Goal: Task Accomplishment & Management: Use online tool/utility

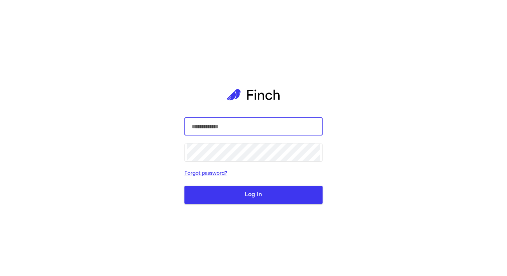
click at [197, 58] on div "​ ​ Forgot password? Log In" at bounding box center [253, 138] width 138 height 276
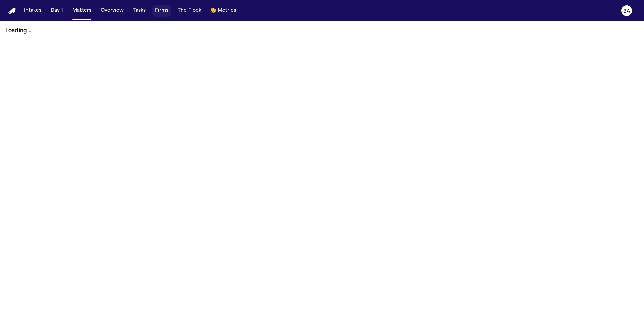
click at [120, 11] on button "Overview" at bounding box center [112, 11] width 29 height 12
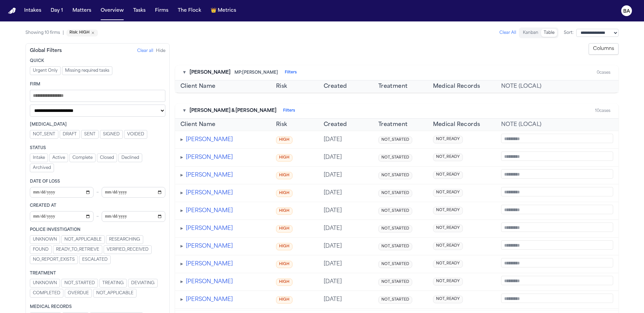
click at [499, 34] on button "Clear All" at bounding box center [507, 32] width 17 height 5
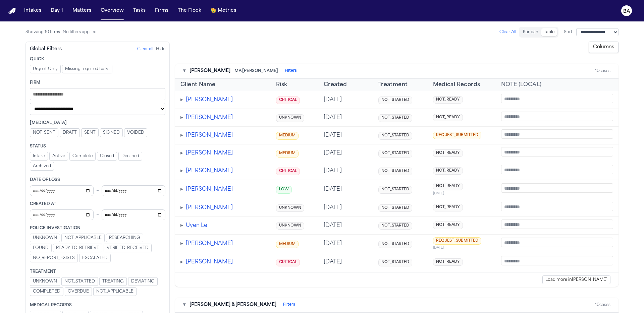
click at [507, 48] on button "Columns" at bounding box center [604, 47] width 30 height 11
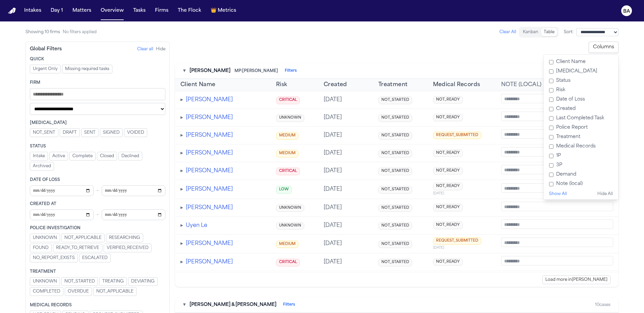
click at [507, 196] on button "Show All" at bounding box center [558, 193] width 18 height 5
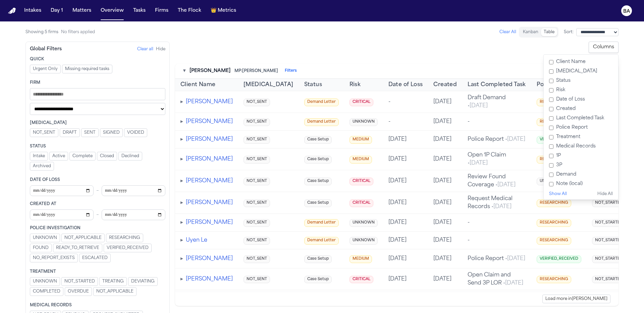
click at [507, 50] on div "**********" at bounding box center [396, 47] width 443 height 11
click at [507, 44] on button "Columns" at bounding box center [604, 47] width 30 height 11
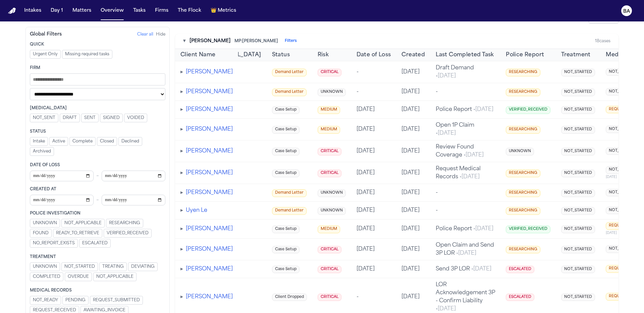
scroll to position [30, 0]
click at [182, 154] on span "▸" at bounding box center [181, 150] width 3 height 5
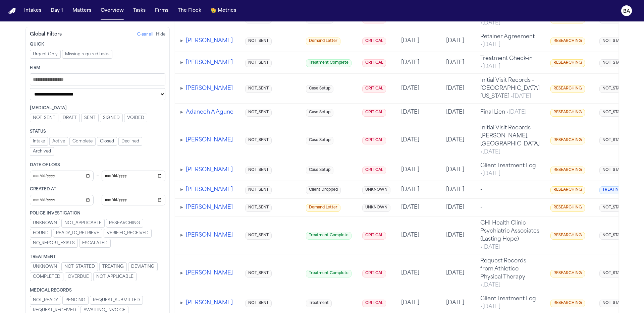
scroll to position [873, 0]
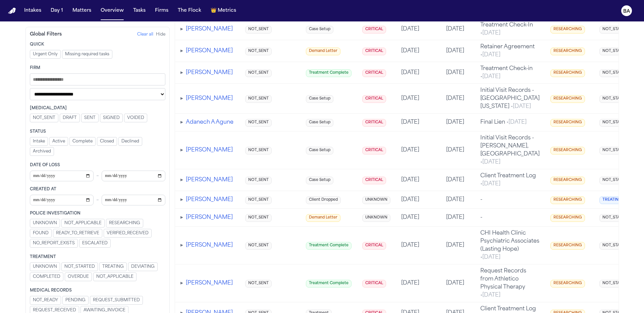
click at [105, 83] on input "Filters" at bounding box center [97, 79] width 135 height 12
click at [102, 93] on select "**********" at bounding box center [97, 94] width 135 height 12
click at [91, 79] on input "Filters" at bounding box center [97, 79] width 135 height 12
click at [57, 142] on span "Active" at bounding box center [58, 141] width 13 height 5
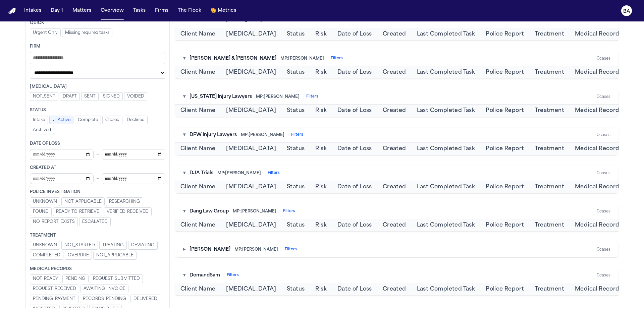
click at [109, 93] on button "SIGNED" at bounding box center [111, 96] width 23 height 9
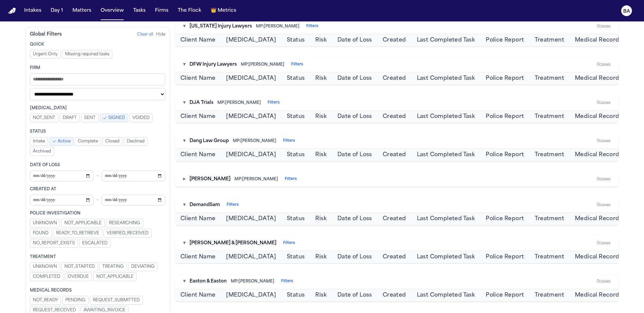
click at [90, 139] on span "Complete" at bounding box center [88, 141] width 20 height 5
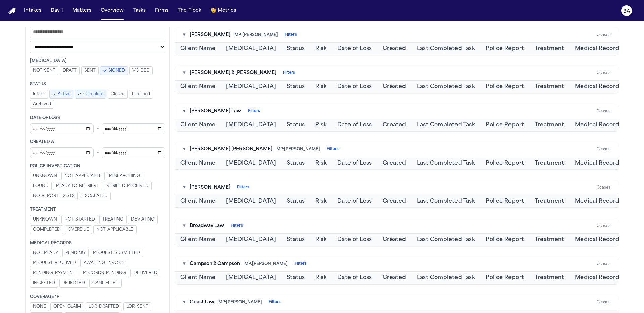
scroll to position [65, 0]
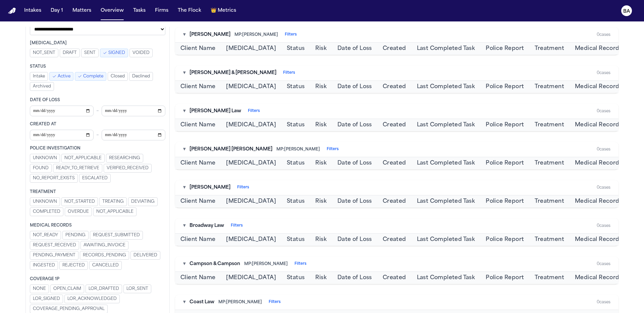
click at [90, 166] on span "READY_TO_RETRIEVE" at bounding box center [77, 168] width 43 height 5
click at [87, 167] on span "READY_TO_RETRIEVE" at bounding box center [82, 168] width 43 height 5
click at [88, 75] on span "Complete" at bounding box center [93, 76] width 20 height 5
click at [40, 79] on span "Intake" at bounding box center [39, 76] width 12 height 5
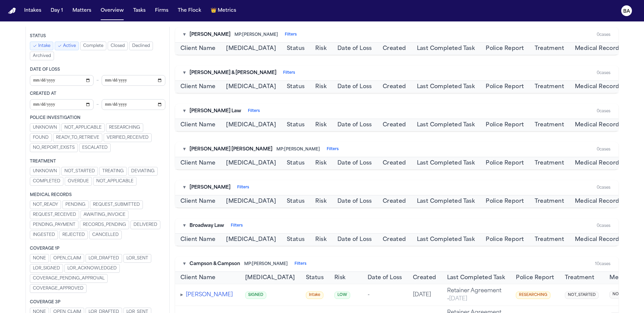
scroll to position [113, 0]
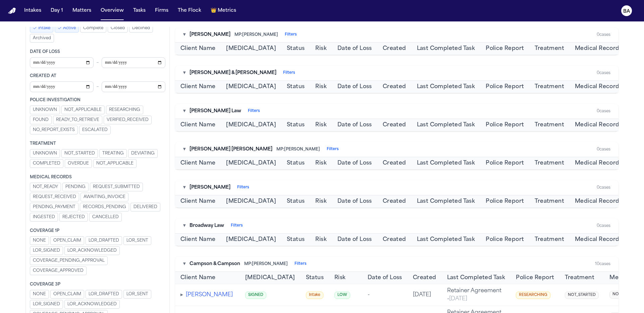
click at [110, 186] on span "REQUEST_SUBMITTED" at bounding box center [116, 186] width 47 height 5
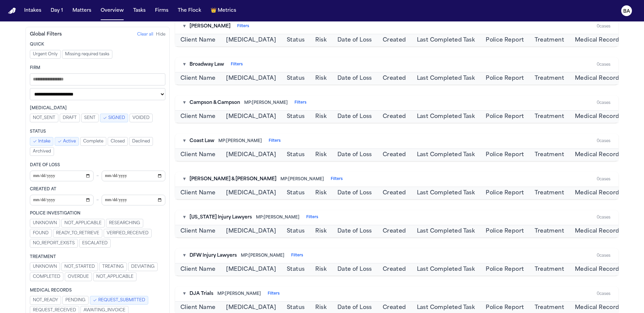
scroll to position [390, 0]
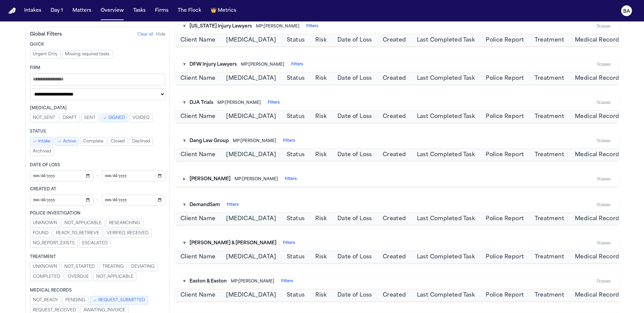
click at [142, 37] on button "Clear all" at bounding box center [145, 34] width 16 height 5
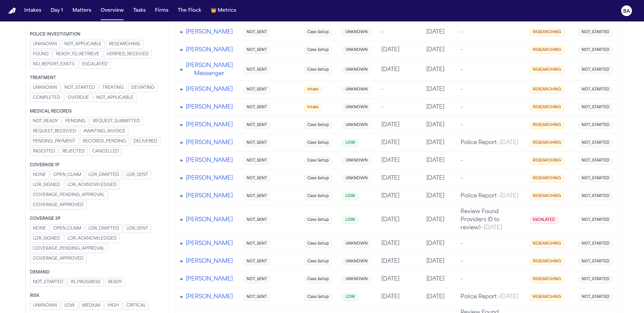
scroll to position [403, 0]
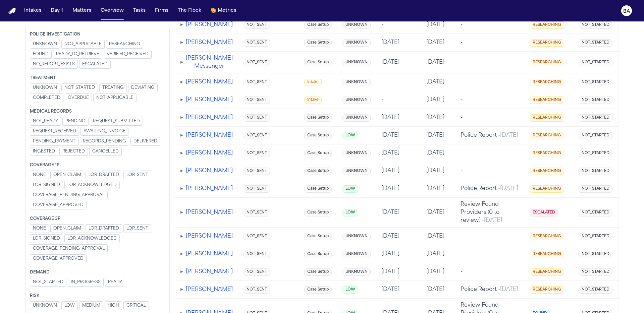
click at [91, 241] on span "LOR_ACKNOWLEDGED" at bounding box center [91, 238] width 49 height 5
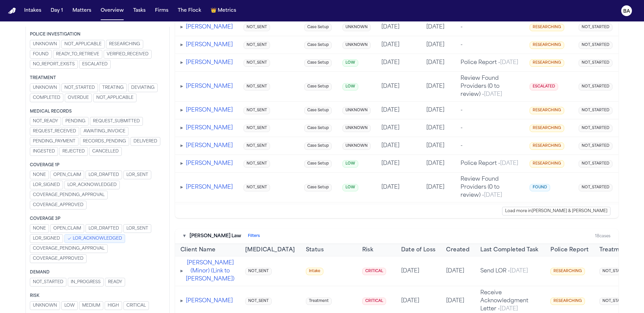
scroll to position [0, 220]
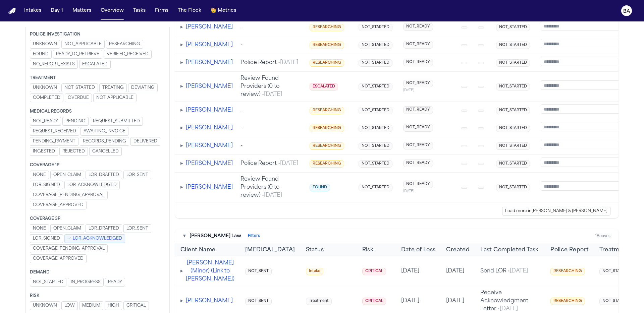
click at [110, 237] on span "LOR_ACKNOWLEDGED" at bounding box center [97, 238] width 49 height 5
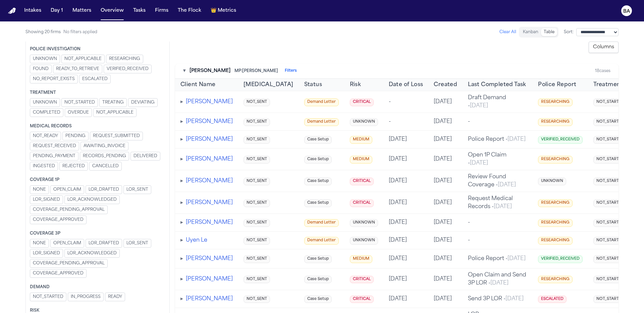
scroll to position [0, 335]
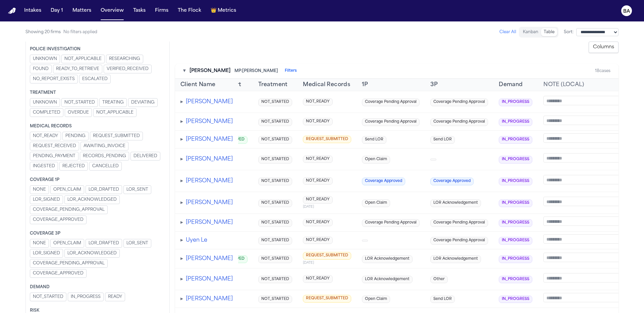
click at [507, 47] on button "Columns" at bounding box center [604, 47] width 30 height 11
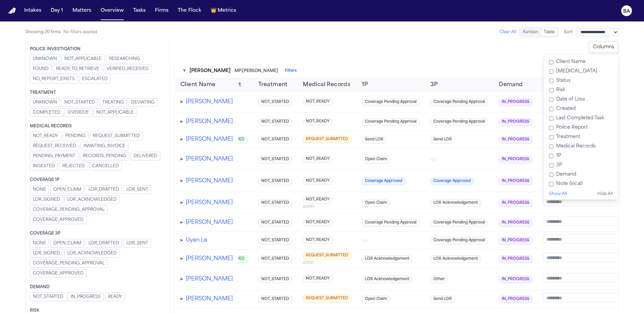
click at [507, 71] on label "[MEDICAL_DATA]" at bounding box center [580, 71] width 69 height 9
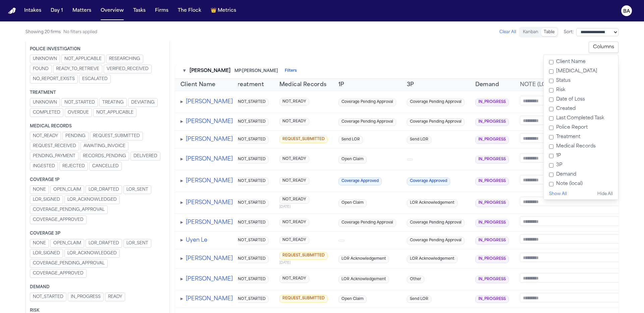
click at [507, 83] on label "Status" at bounding box center [580, 80] width 69 height 9
click at [507, 92] on label "Risk" at bounding box center [580, 90] width 69 height 9
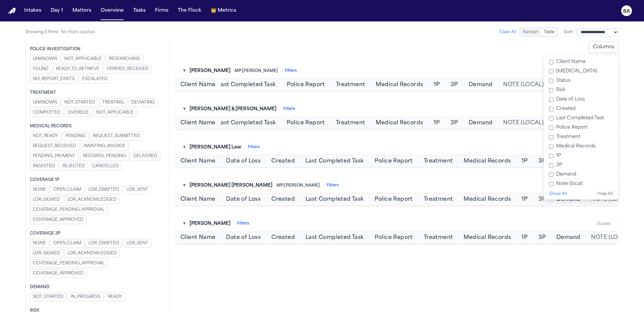
scroll to position [0, 87]
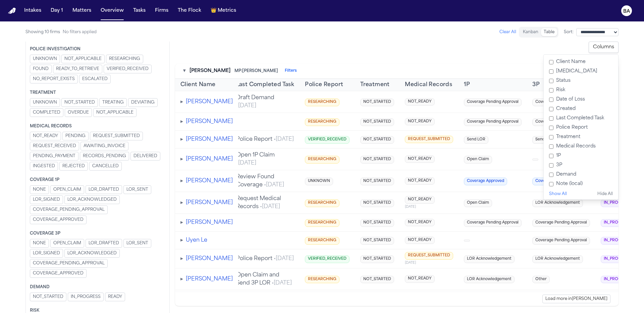
click at [507, 100] on label "Date of Loss" at bounding box center [580, 99] width 69 height 9
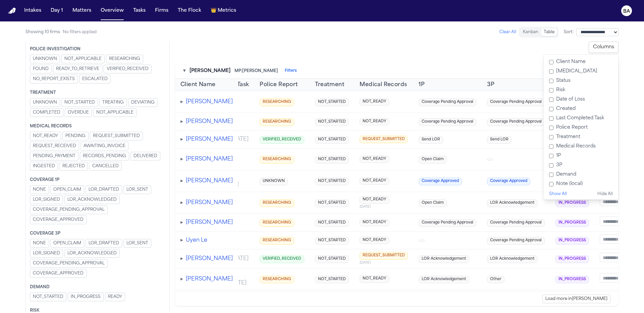
click at [507, 108] on label "Created" at bounding box center [580, 108] width 69 height 9
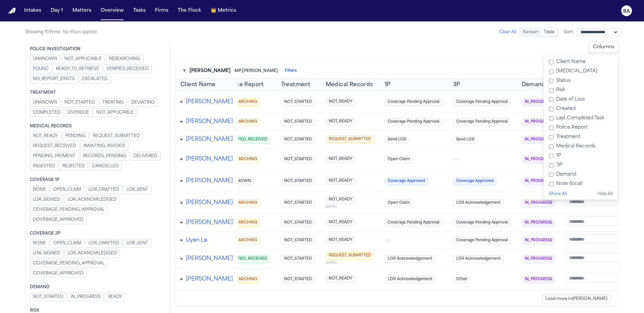
scroll to position [0, 8]
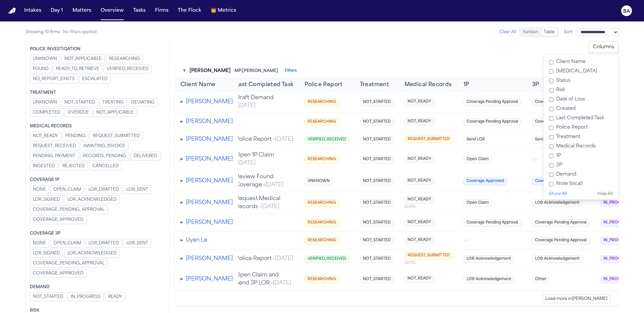
click at [507, 110] on label "Created" at bounding box center [580, 108] width 69 height 9
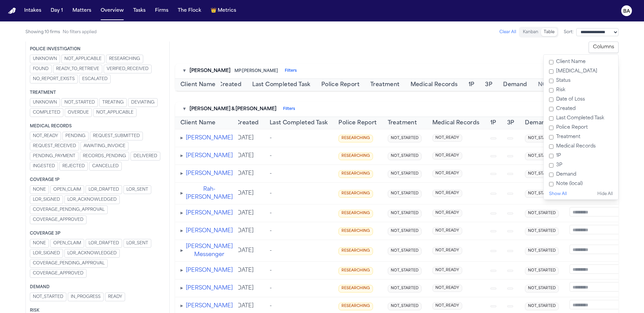
click at [507, 122] on label "Last Completed Task" at bounding box center [580, 118] width 69 height 9
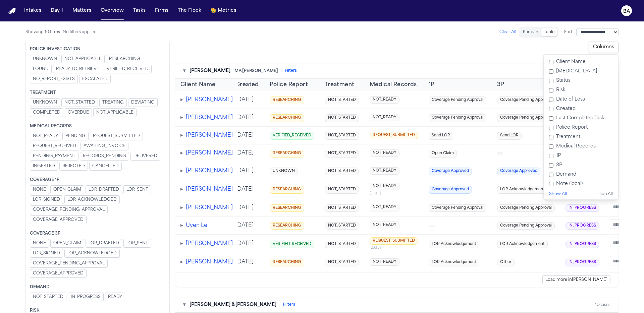
scroll to position [0, 0]
click at [507, 126] on label "Police Report" at bounding box center [580, 127] width 69 height 9
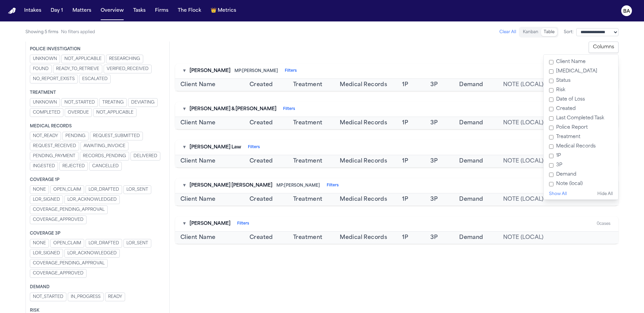
click at [507, 158] on label "1P" at bounding box center [580, 155] width 69 height 9
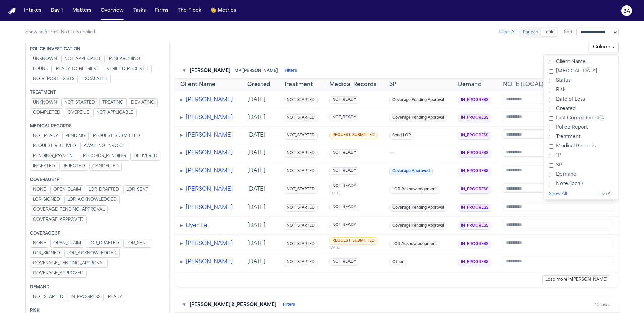
click at [507, 166] on label "3P" at bounding box center [580, 165] width 69 height 9
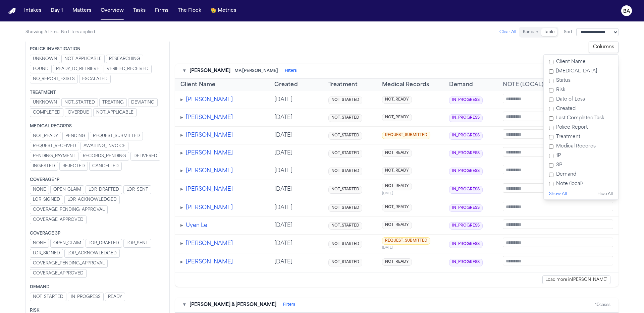
click at [507, 174] on label "Demand" at bounding box center [580, 174] width 69 height 9
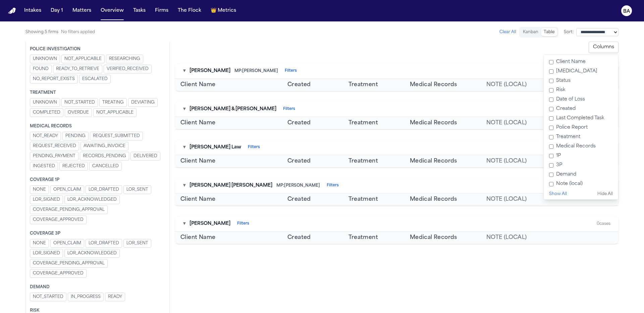
click at [507, 153] on main "**********" at bounding box center [322, 167] width 644 height 292
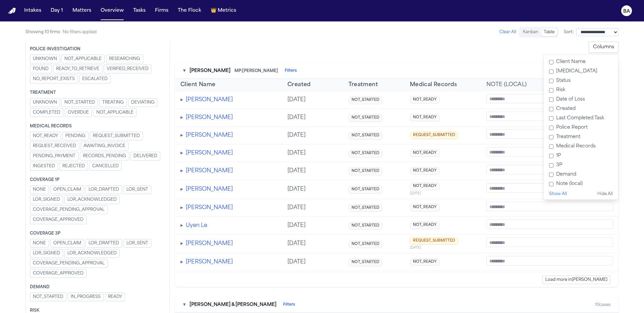
click at [507, 51] on button "Columns" at bounding box center [604, 47] width 30 height 11
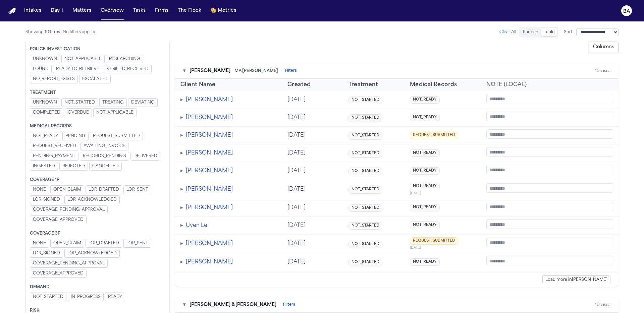
click at [498, 97] on textarea at bounding box center [549, 98] width 127 height 9
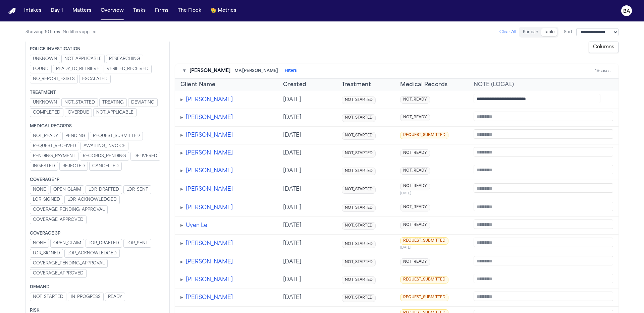
type textarea "**********"
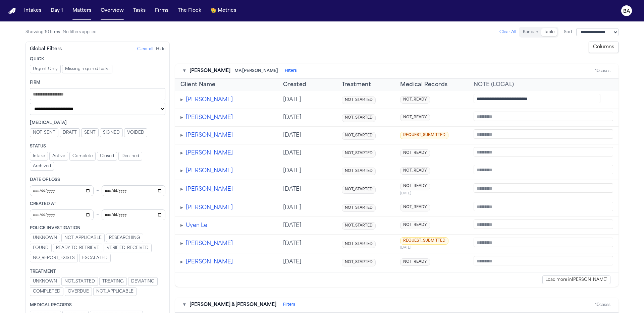
click at [499, 35] on button "Clear All" at bounding box center [507, 32] width 17 height 5
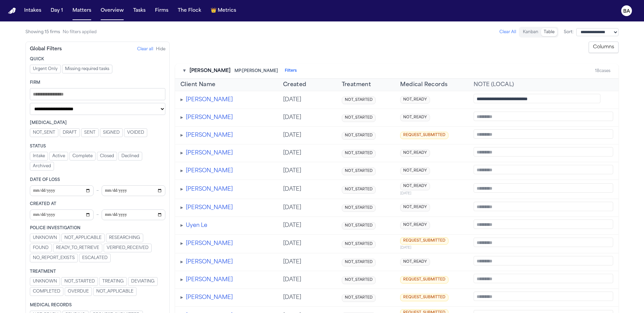
click at [121, 197] on div "**********" at bounding box center [97, 278] width 144 height 473
click at [80, 212] on input "Filters" at bounding box center [62, 215] width 64 height 11
click at [611, 43] on button "Columns" at bounding box center [604, 47] width 30 height 11
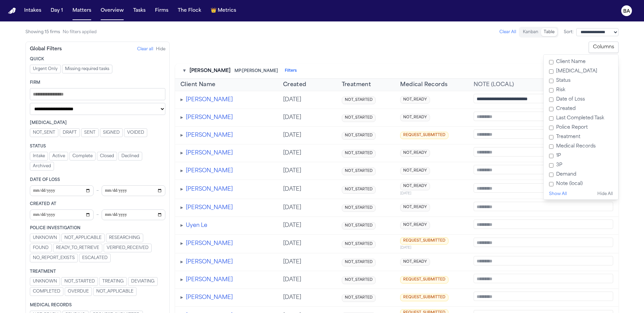
click at [566, 72] on label "[MEDICAL_DATA]" at bounding box center [580, 71] width 69 height 9
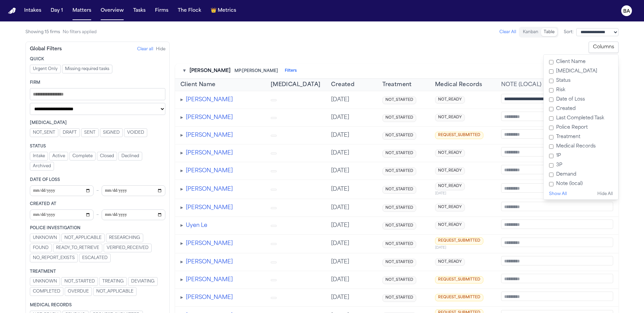
click at [566, 82] on label "Status" at bounding box center [580, 80] width 69 height 9
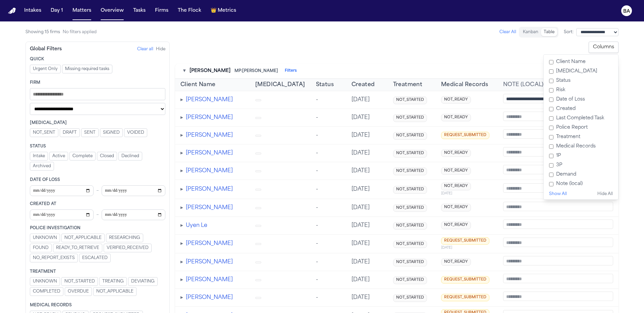
click at [559, 95] on label "Date of Loss" at bounding box center [580, 99] width 69 height 9
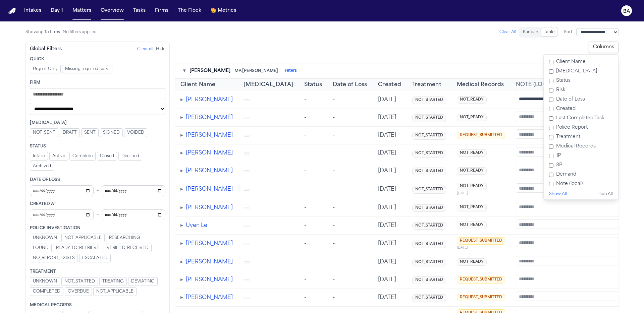
click at [557, 92] on label "Risk" at bounding box center [580, 90] width 69 height 9
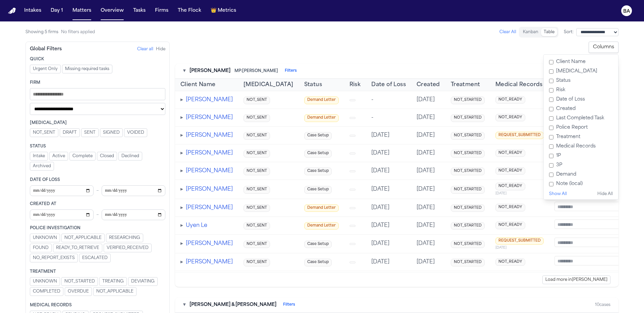
click at [561, 116] on label "Last Completed Task" at bounding box center [580, 118] width 69 height 9
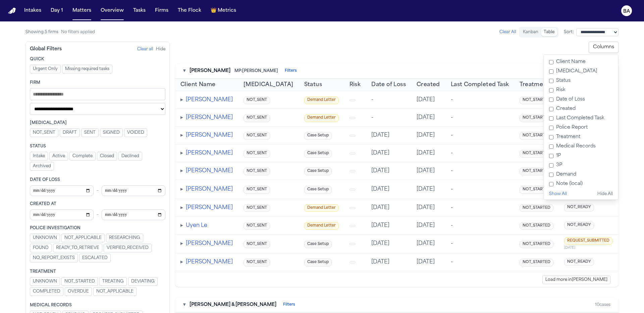
click at [562, 125] on label "Police Report" at bounding box center [580, 127] width 69 height 9
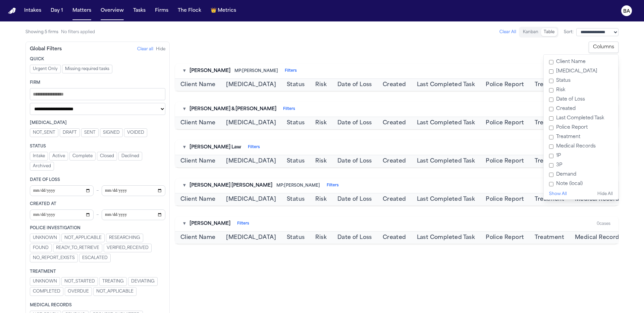
click at [558, 156] on label "1P" at bounding box center [580, 155] width 69 height 9
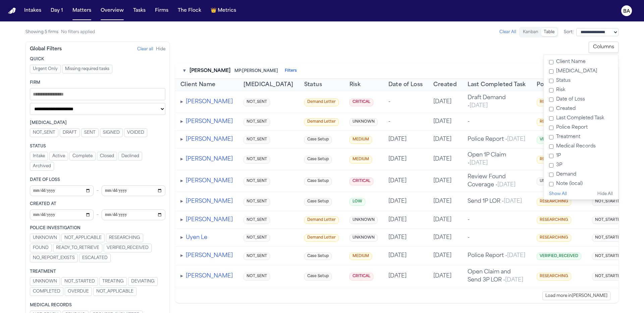
click at [559, 166] on label "3P" at bounding box center [580, 165] width 69 height 9
click at [560, 173] on label "Demand" at bounding box center [580, 174] width 69 height 9
click at [627, 164] on main "**********" at bounding box center [322, 167] width 644 height 292
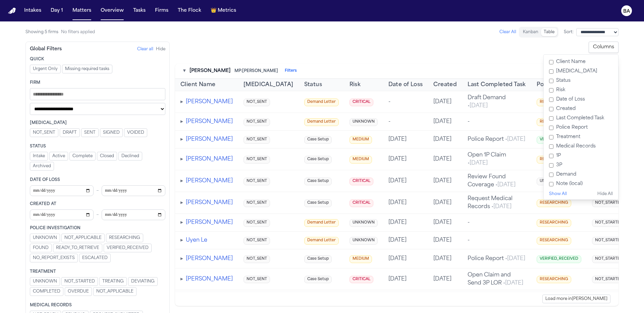
click at [627, 164] on main "**********" at bounding box center [322, 167] width 644 height 292
click at [606, 56] on div "Client Name Retainer Status Risk Date of Loss Created Last Completed Task Polic…" at bounding box center [580, 127] width 75 height 146
click at [602, 45] on button "Columns" at bounding box center [604, 47] width 30 height 11
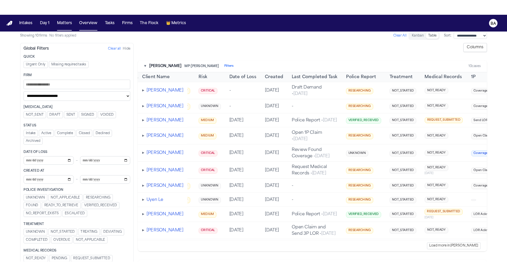
scroll to position [0, 97]
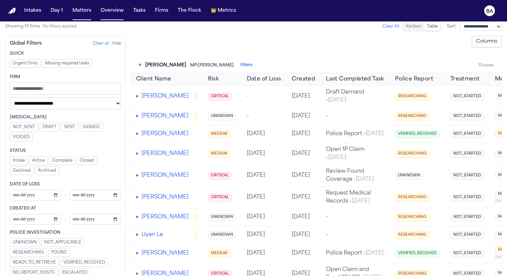
click at [132, 10] on button "Tasks" at bounding box center [139, 11] width 18 height 12
